Goal: Task Accomplishment & Management: Manage account settings

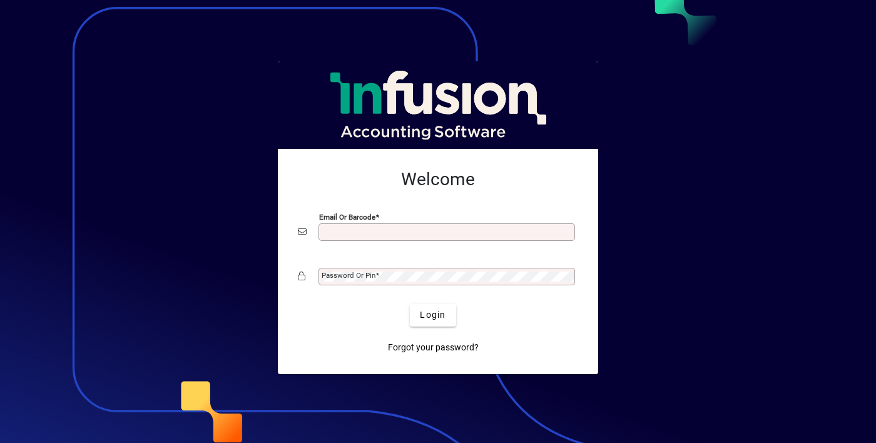
click at [483, 238] on div "Email or Barcode" at bounding box center [446, 232] width 256 height 18
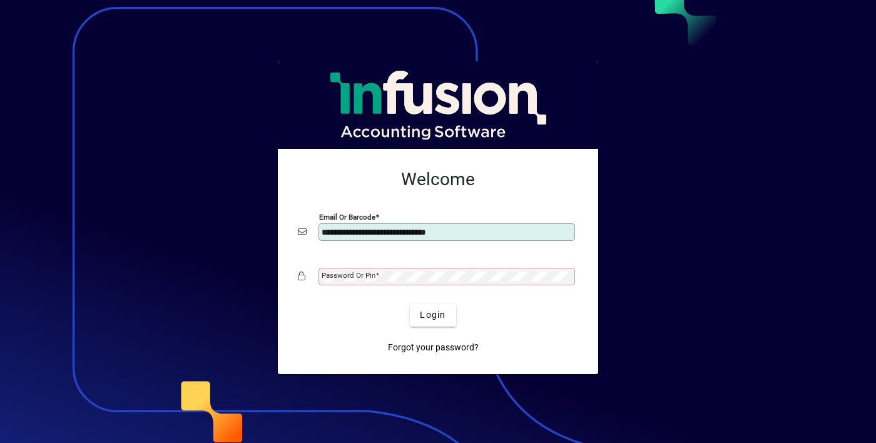
type input "**********"
click at [410, 304] on button "Login" at bounding box center [433, 315] width 46 height 23
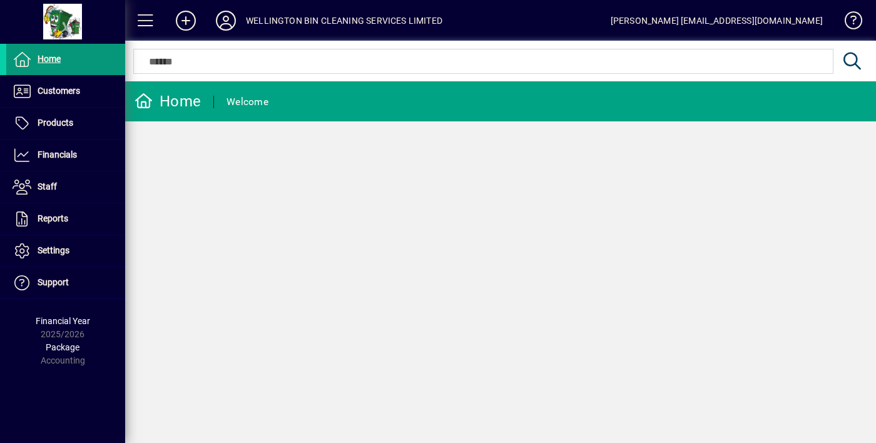
click at [103, 59] on span at bounding box center [65, 59] width 119 height 30
click at [79, 97] on span "Customers" at bounding box center [43, 91] width 74 height 15
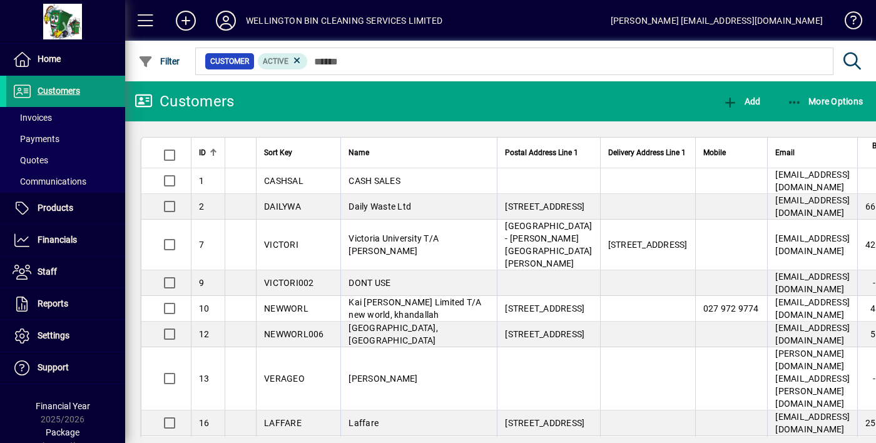
click at [98, 85] on span at bounding box center [65, 91] width 119 height 30
click at [99, 59] on span at bounding box center [65, 59] width 119 height 30
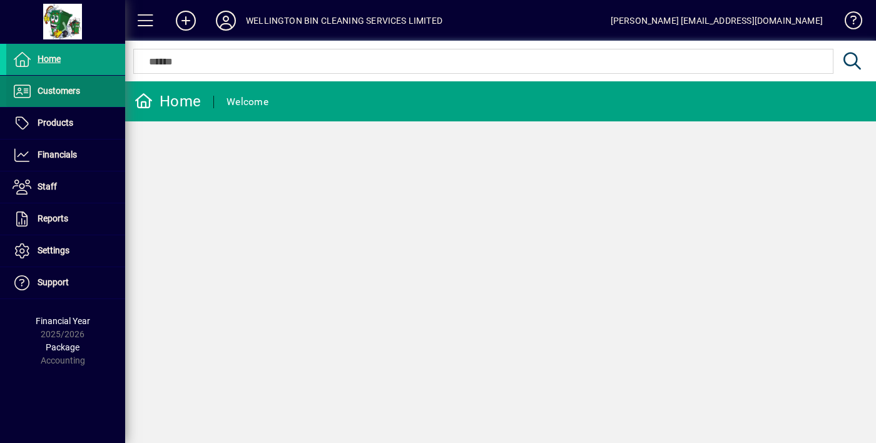
click at [104, 94] on span at bounding box center [65, 91] width 119 height 30
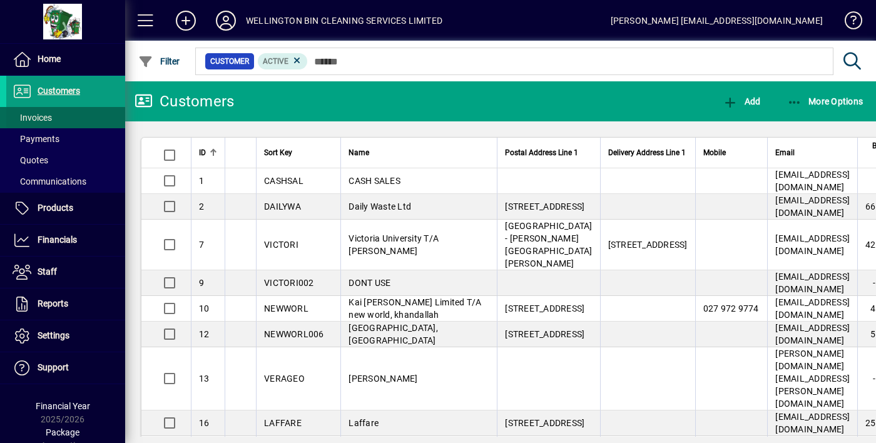
click at [99, 119] on span at bounding box center [65, 118] width 119 height 30
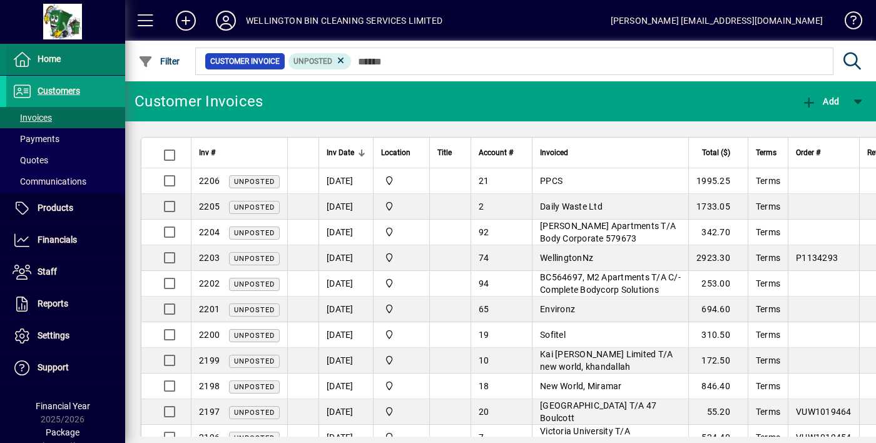
click at [90, 63] on span at bounding box center [65, 59] width 119 height 30
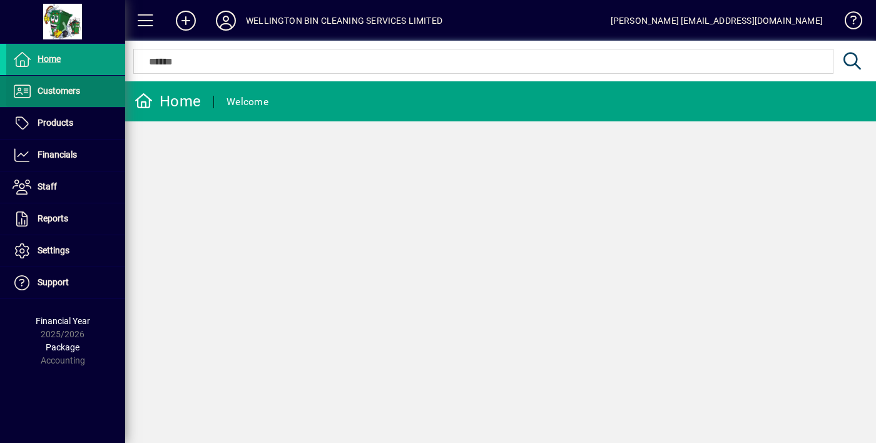
click at [39, 90] on span "Customers" at bounding box center [59, 91] width 43 height 10
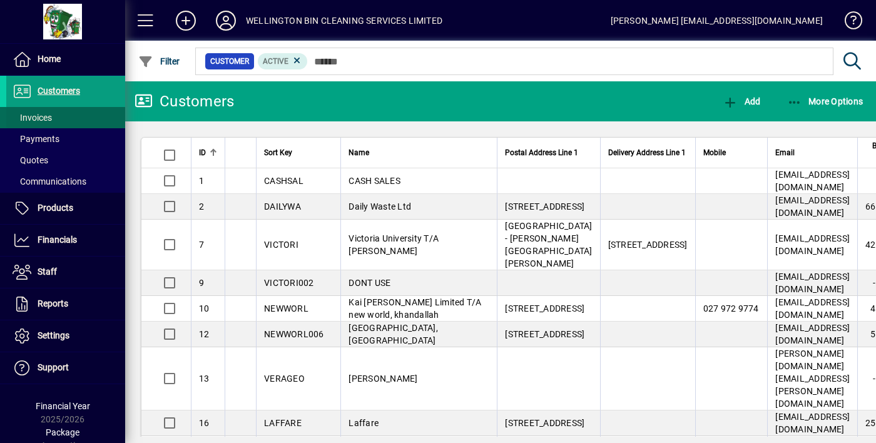
click at [21, 113] on span "Invoices" at bounding box center [32, 118] width 39 height 10
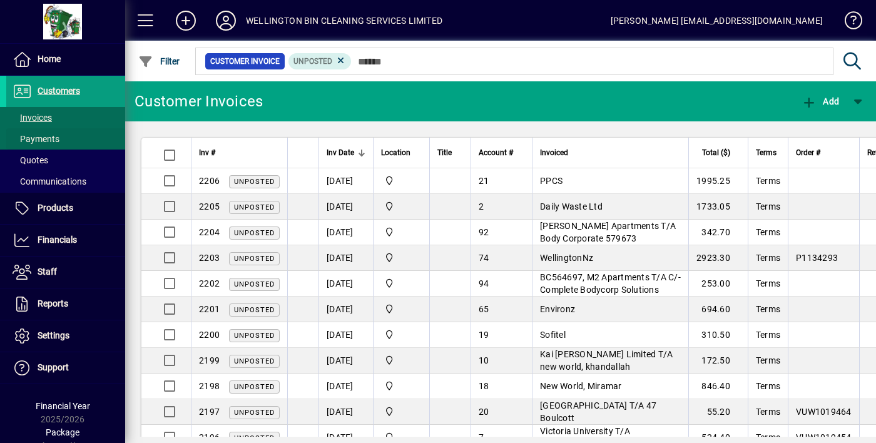
click at [34, 140] on span "Payments" at bounding box center [36, 139] width 47 height 10
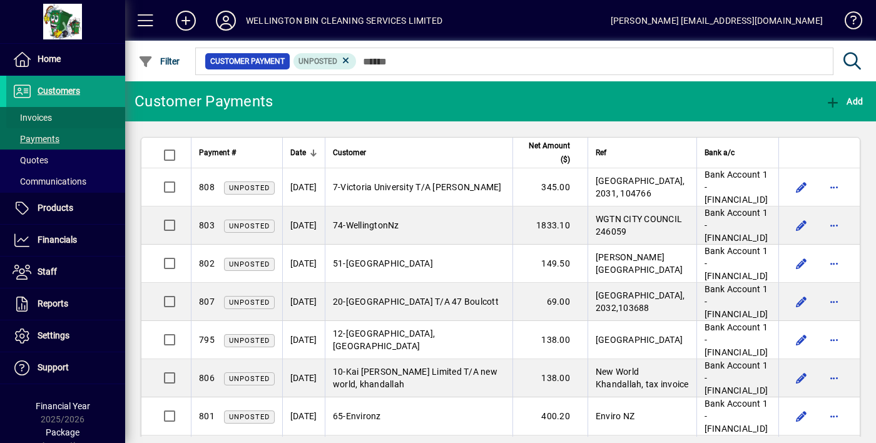
click at [29, 110] on span at bounding box center [65, 118] width 119 height 30
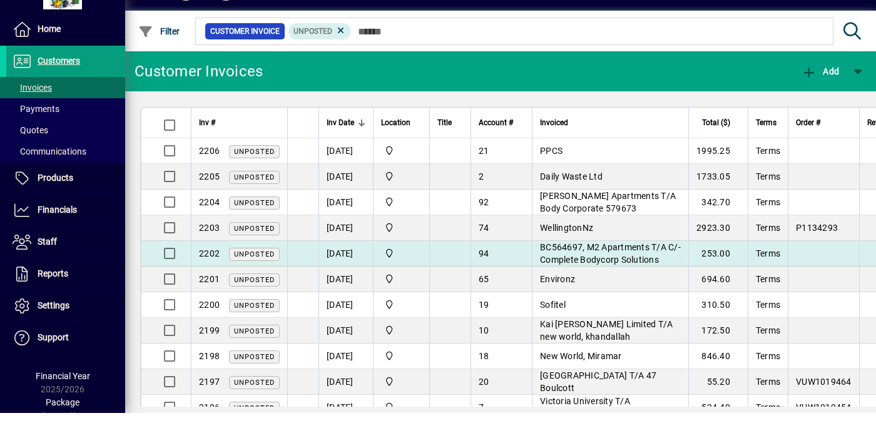
click at [205, 284] on span "2202" at bounding box center [209, 283] width 21 height 10
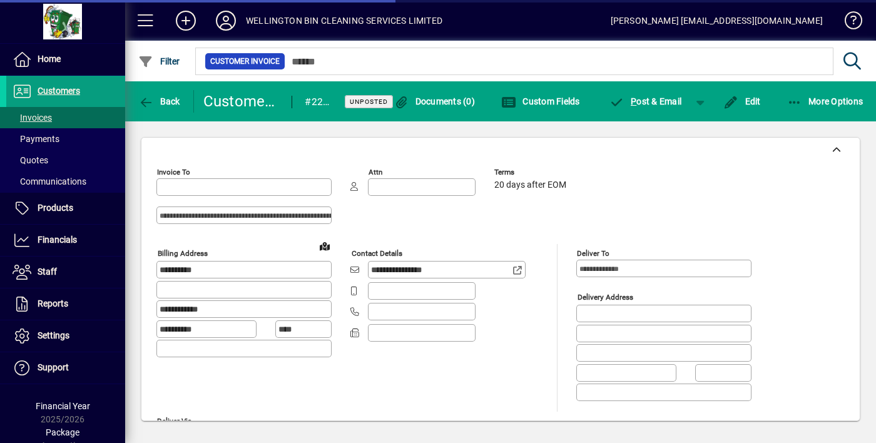
type input "**********"
type input "*******"
type input "**********"
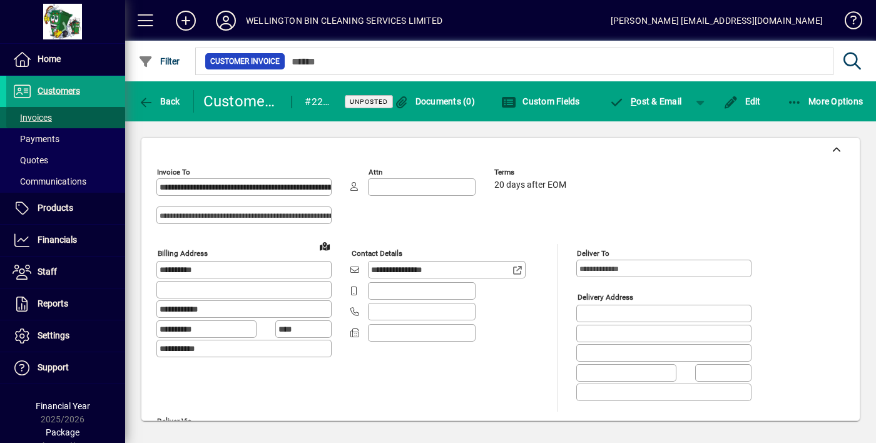
click at [26, 124] on span "Invoices" at bounding box center [29, 117] width 46 height 13
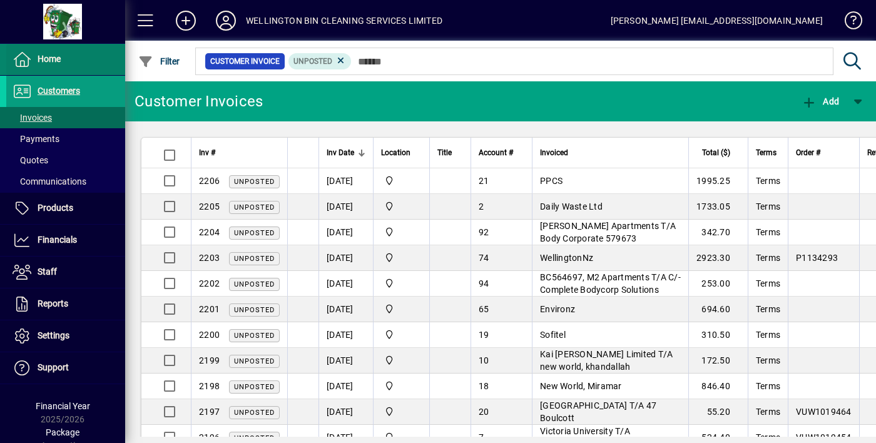
click at [28, 56] on icon at bounding box center [22, 59] width 19 height 15
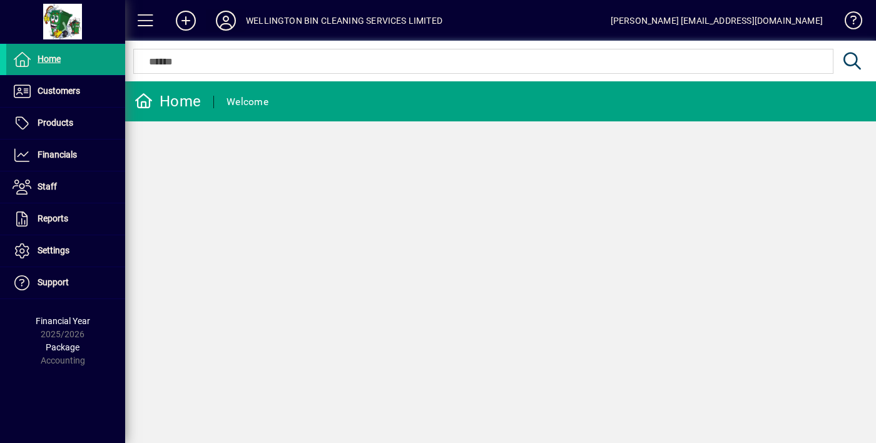
click at [228, 24] on icon at bounding box center [225, 21] width 25 height 20
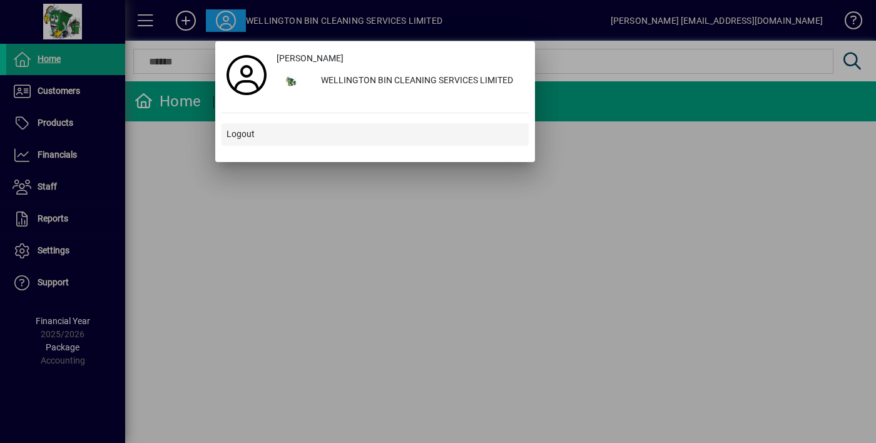
click at [238, 139] on span "Logout" at bounding box center [240, 134] width 28 height 13
